Goal: Transaction & Acquisition: Purchase product/service

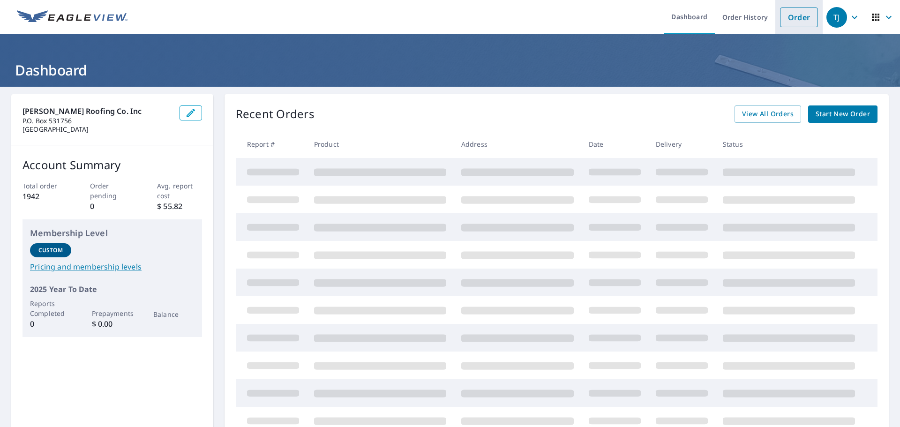
click at [785, 21] on link "Order" at bounding box center [799, 17] width 38 height 20
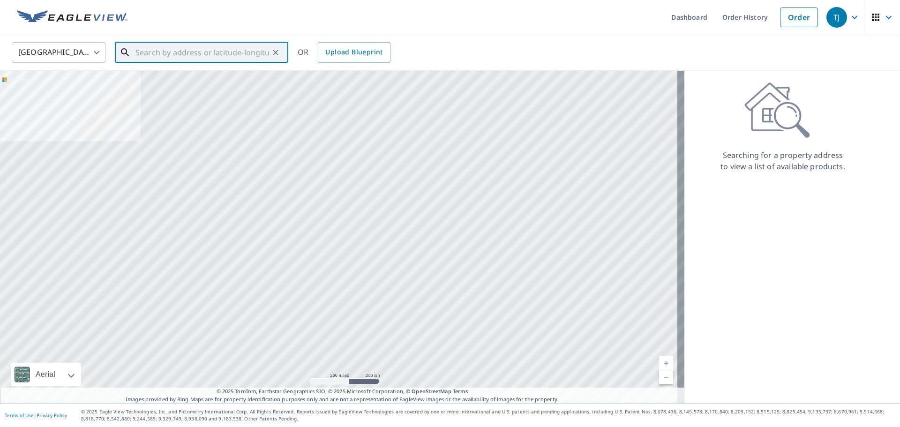
click at [180, 54] on input "text" at bounding box center [202, 52] width 134 height 26
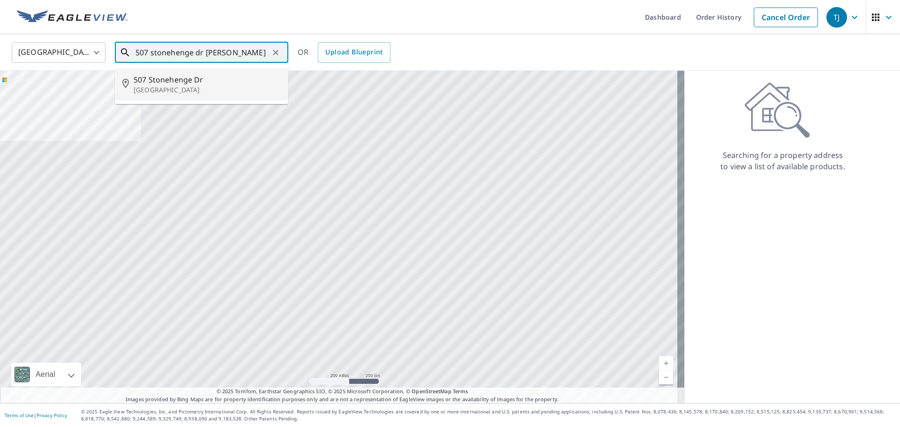
click at [158, 85] on p "[GEOGRAPHIC_DATA]" at bounding box center [207, 89] width 147 height 9
type input "[STREET_ADDRESS]"
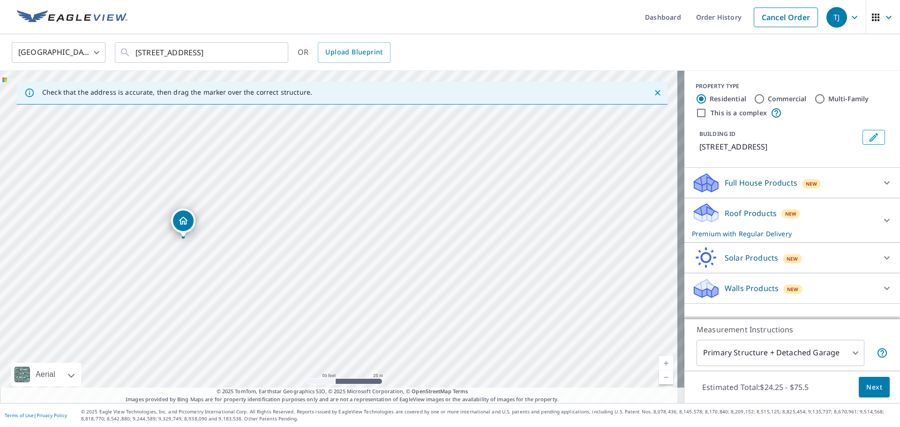
drag, startPoint x: 307, startPoint y: 237, endPoint x: 401, endPoint y: 251, distance: 95.7
click at [401, 251] on div "[STREET_ADDRESS]" at bounding box center [342, 237] width 684 height 332
click at [428, 251] on div "[STREET_ADDRESS]" at bounding box center [342, 237] width 684 height 332
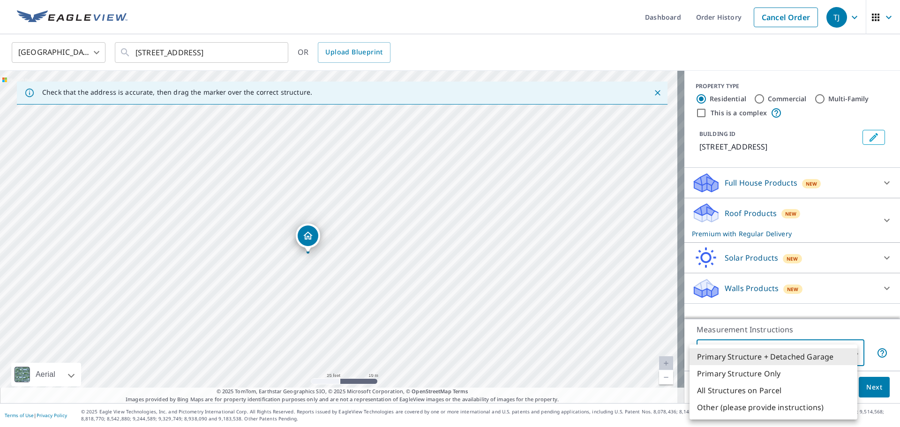
click at [787, 349] on body "TJ TJ Dashboard Order History Cancel Order TJ United States [GEOGRAPHIC_DATA] ​…" at bounding box center [450, 213] width 900 height 427
click at [765, 355] on li "Primary Structure + Detached Garage" at bounding box center [773, 356] width 168 height 17
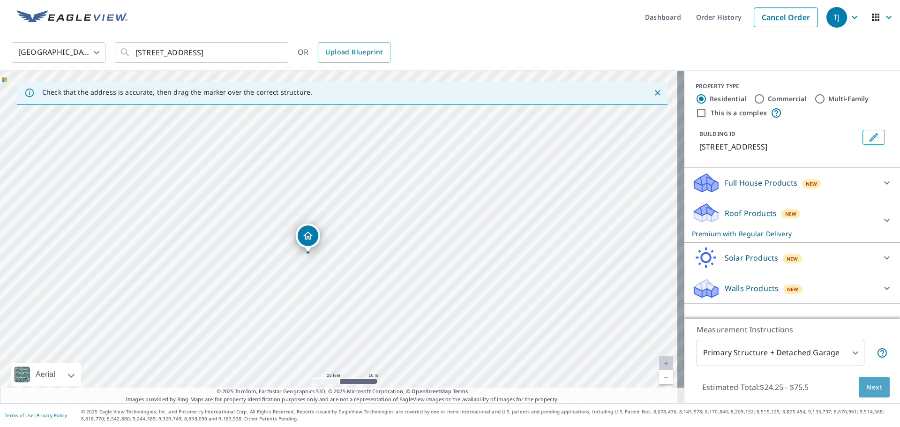
click at [876, 390] on button "Next" at bounding box center [874, 387] width 31 height 21
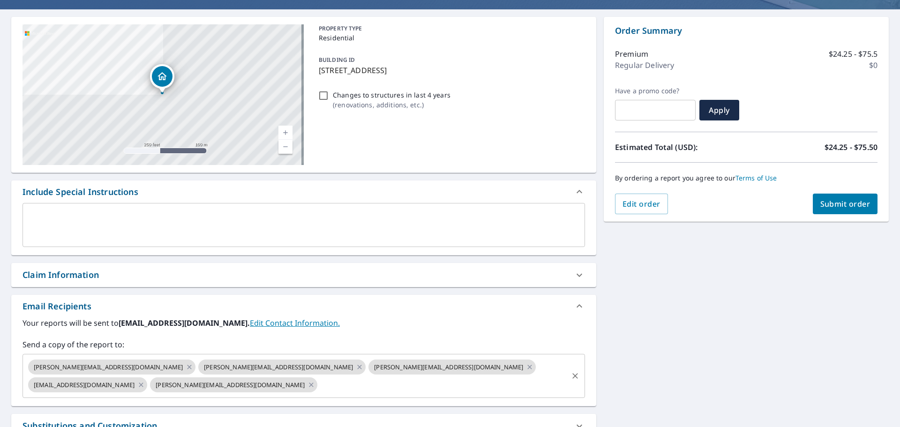
scroll to position [94, 0]
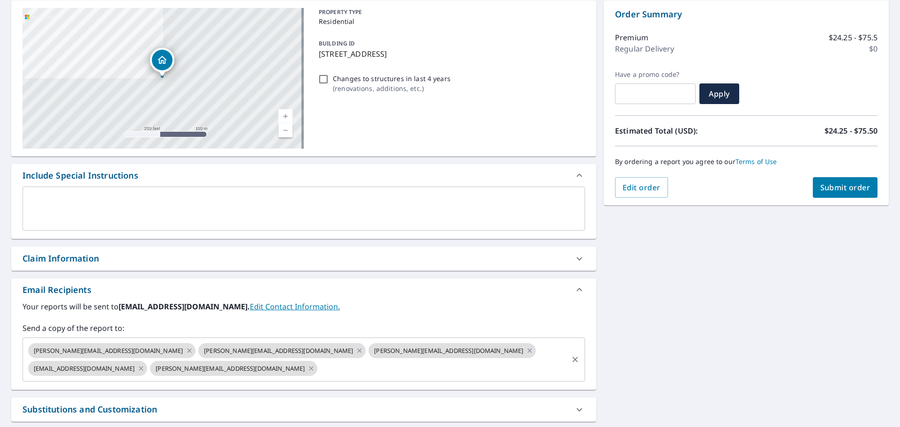
click at [187, 352] on icon at bounding box center [189, 350] width 4 height 4
click at [187, 351] on icon at bounding box center [189, 350] width 4 height 4
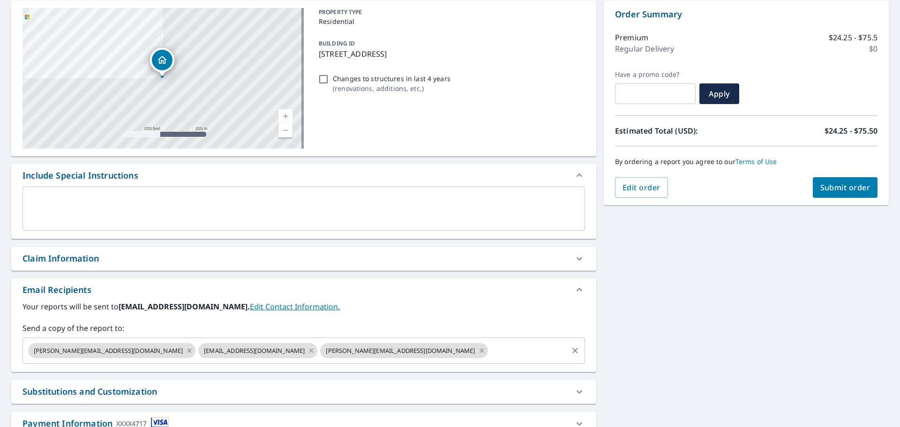
click at [186, 351] on icon at bounding box center [189, 350] width 7 height 10
click at [309, 352] on icon at bounding box center [311, 350] width 4 height 4
checkbox input "true"
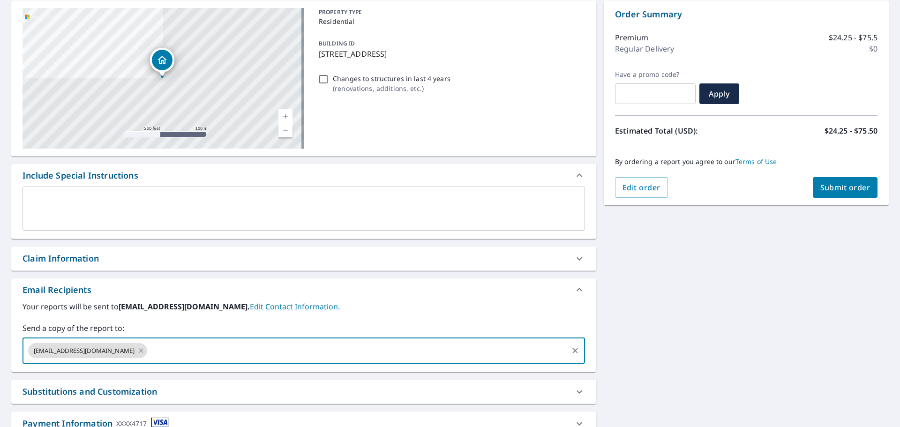
click at [158, 352] on input "text" at bounding box center [358, 351] width 418 height 18
type input "[PERSON_NAME][EMAIL_ADDRESS][DOMAIN_NAME]"
click at [341, 317] on div "Your reports will be sent to [EMAIL_ADDRESS][DOMAIN_NAME]. Edit Contact Informa…" at bounding box center [303, 332] width 562 height 63
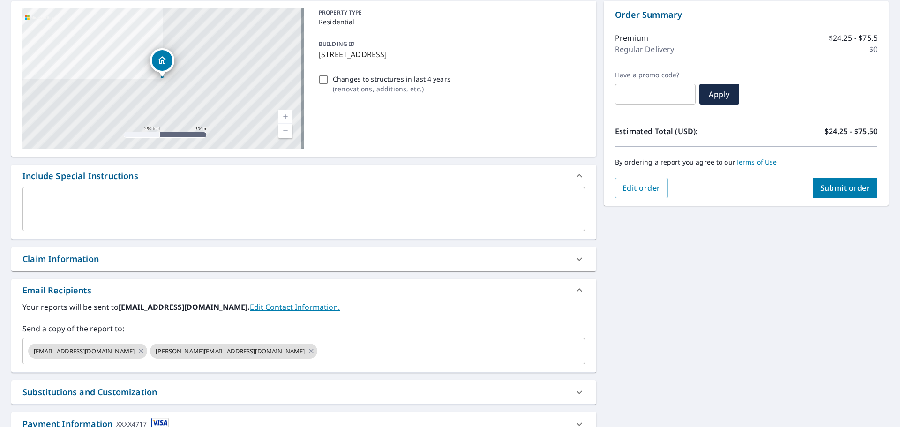
scroll to position [22, 0]
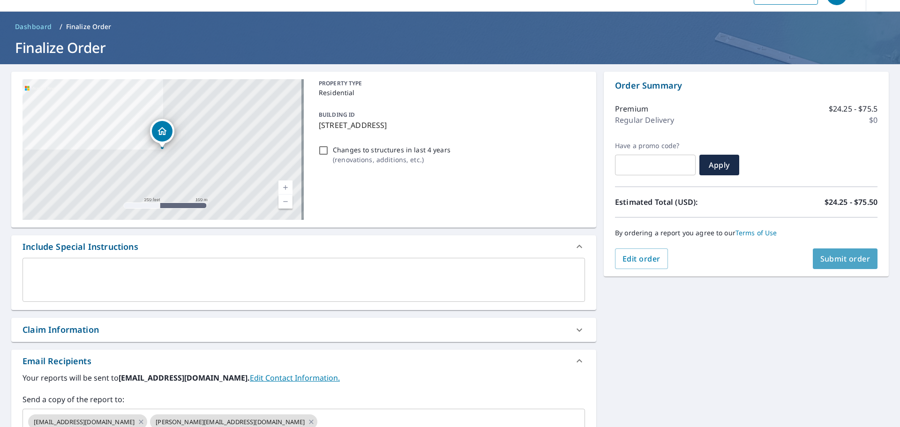
click at [837, 260] on span "Submit order" at bounding box center [845, 259] width 50 height 10
checkbox input "true"
